Goal: Check status: Check status

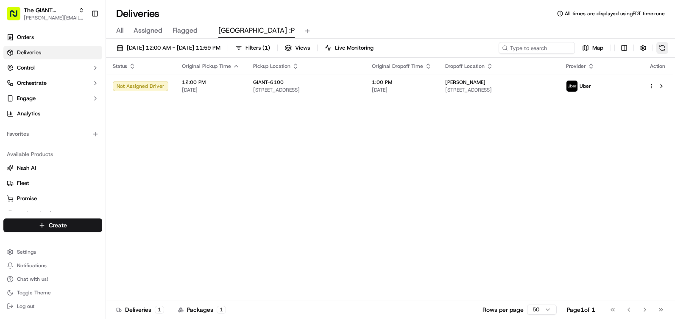
click at [660, 52] on button at bounding box center [662, 48] width 12 height 12
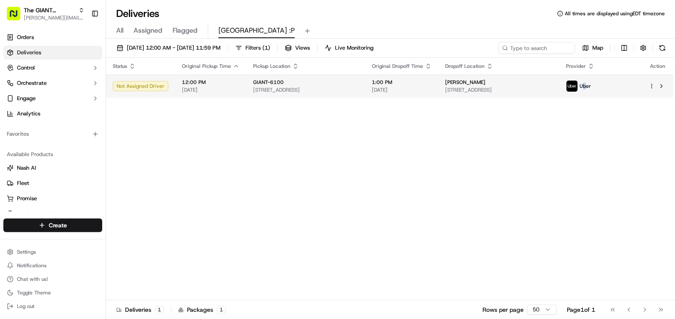
click at [591, 86] on span "Uber" at bounding box center [585, 86] width 11 height 7
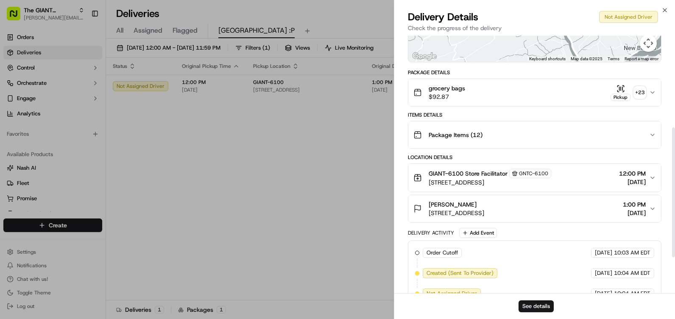
scroll to position [41, 0]
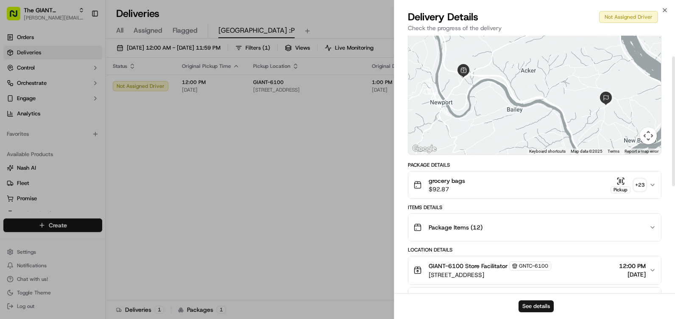
click at [668, 9] on div "Close Delivery Details Not Assigned Driver Check the progress of the delivery P…" at bounding box center [534, 159] width 281 height 319
click at [668, 8] on icon "button" at bounding box center [664, 10] width 7 height 7
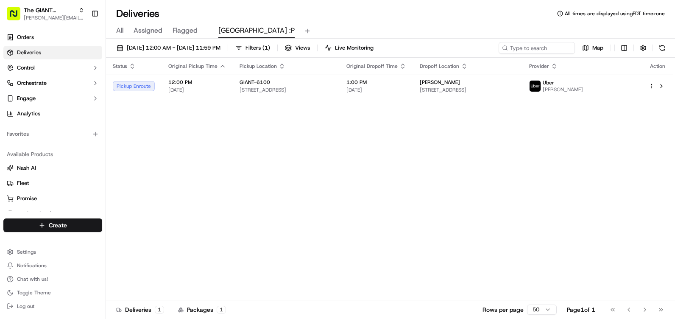
click at [237, 135] on div "Status Original Pickup Time Pickup Location Original Dropoff Time Dropoff Locat…" at bounding box center [389, 179] width 567 height 243
drag, startPoint x: 200, startPoint y: 131, endPoint x: 193, endPoint y: 131, distance: 6.8
drag, startPoint x: 193, startPoint y: 131, endPoint x: 157, endPoint y: 131, distance: 36.5
click at [157, 131] on div "Status Original Pickup Time Pickup Location Original Dropoff Time Dropoff Locat…" at bounding box center [389, 179] width 567 height 243
